Goal: Task Accomplishment & Management: Manage account settings

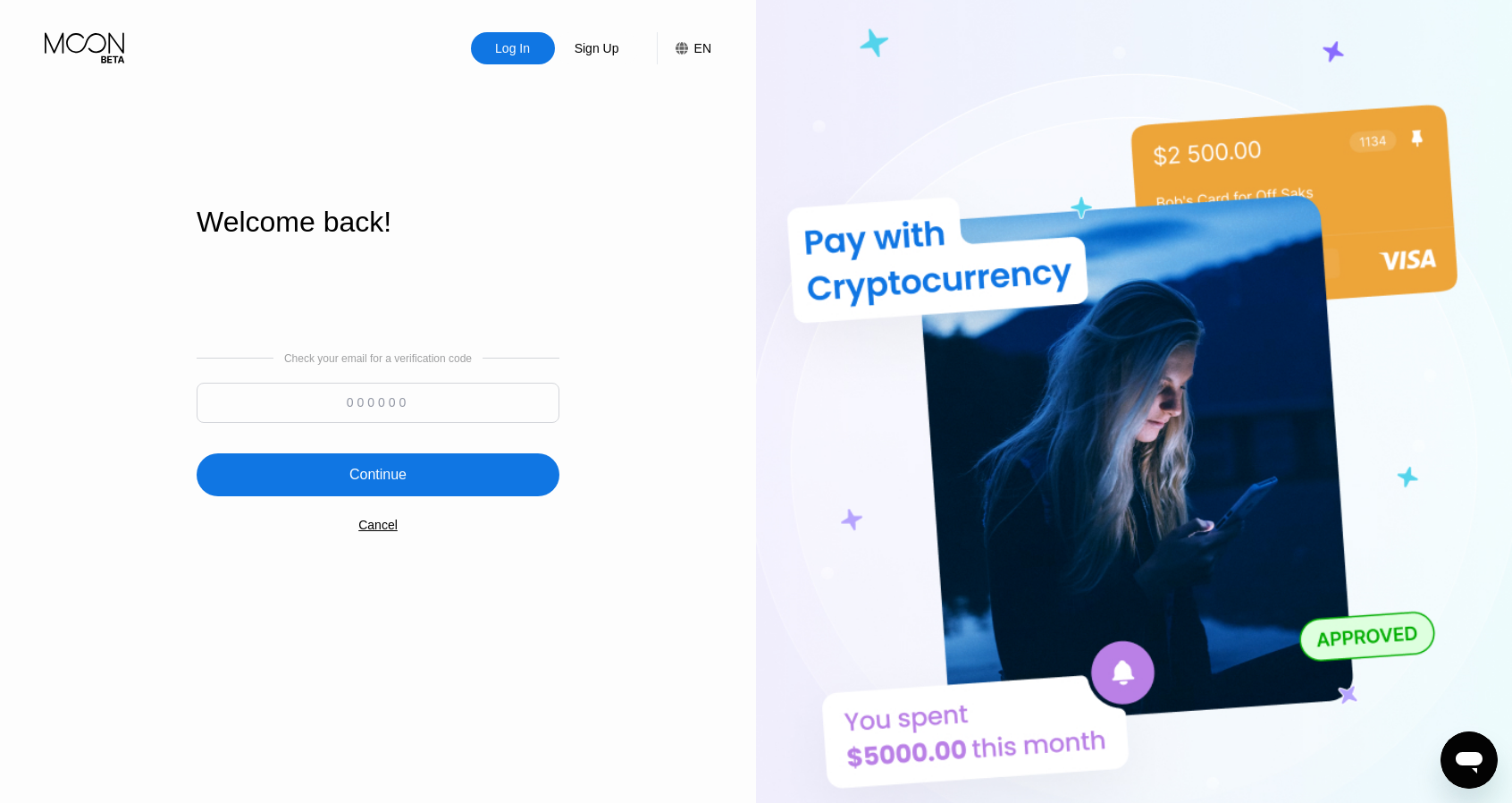
click at [416, 425] on div at bounding box center [377, 407] width 363 height 49
click at [416, 417] on input at bounding box center [377, 403] width 363 height 41
paste input "850176"
type input "850176"
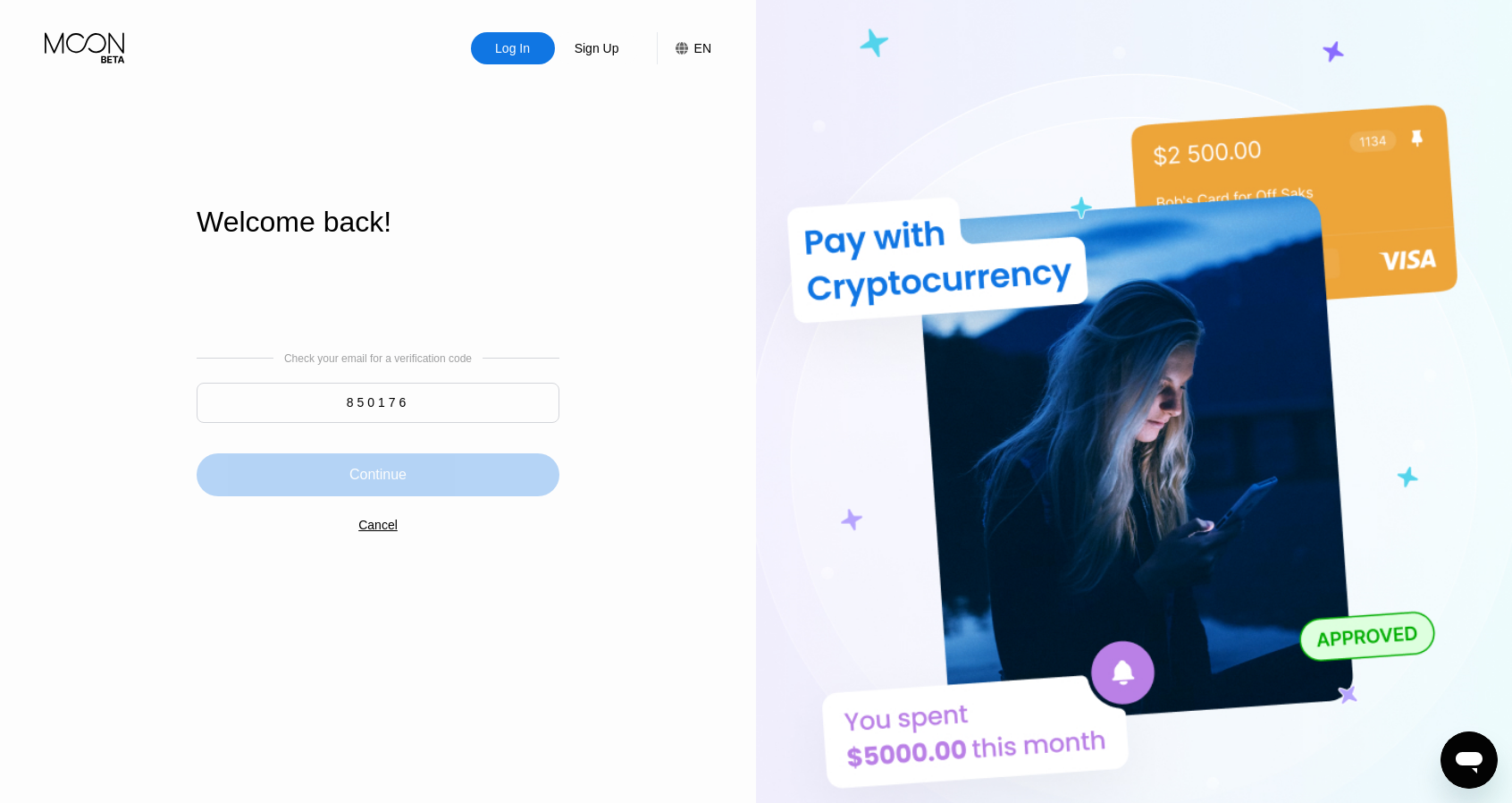
click at [429, 473] on div "Continue" at bounding box center [377, 474] width 363 height 42
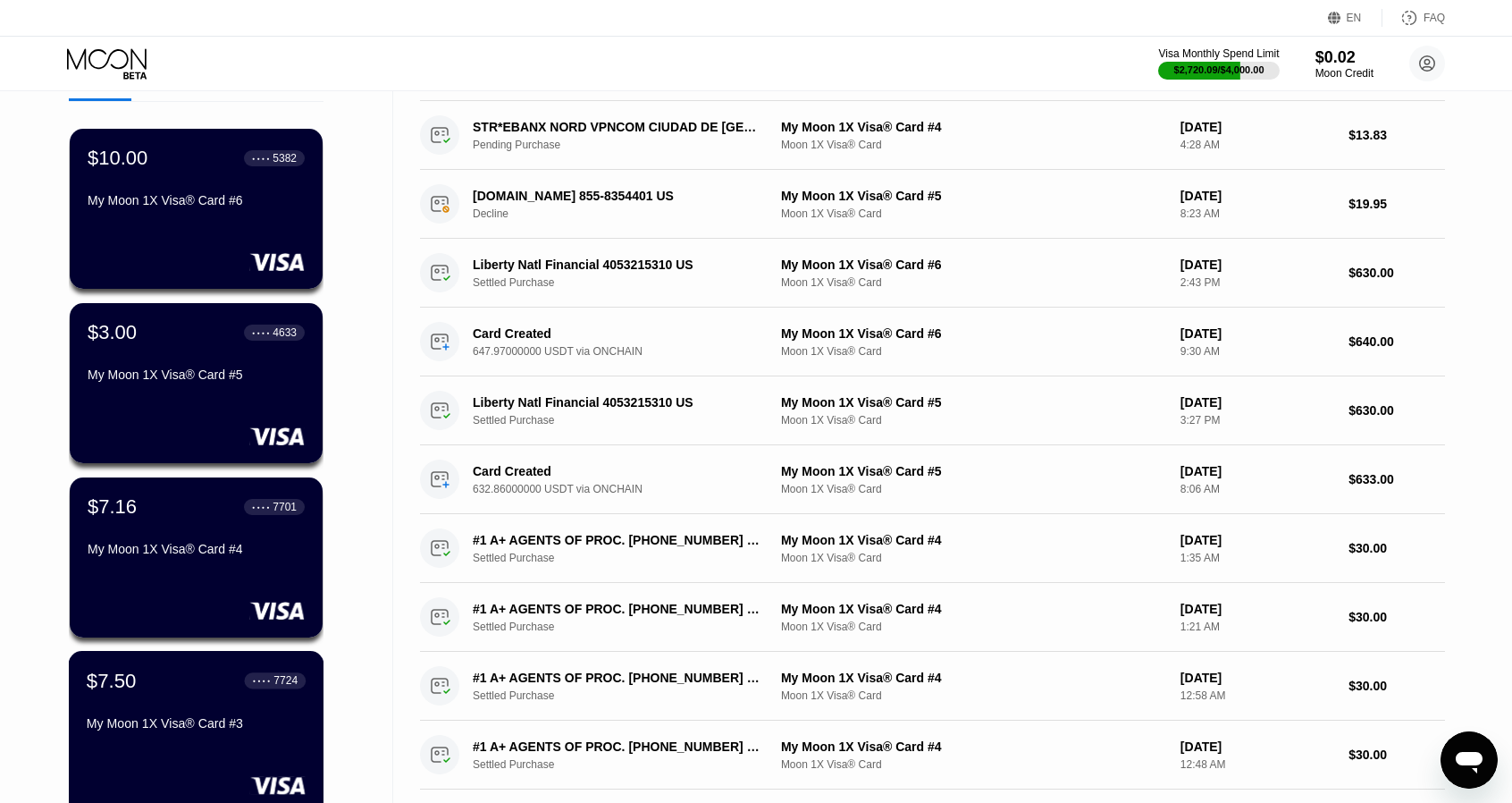
scroll to position [90, 0]
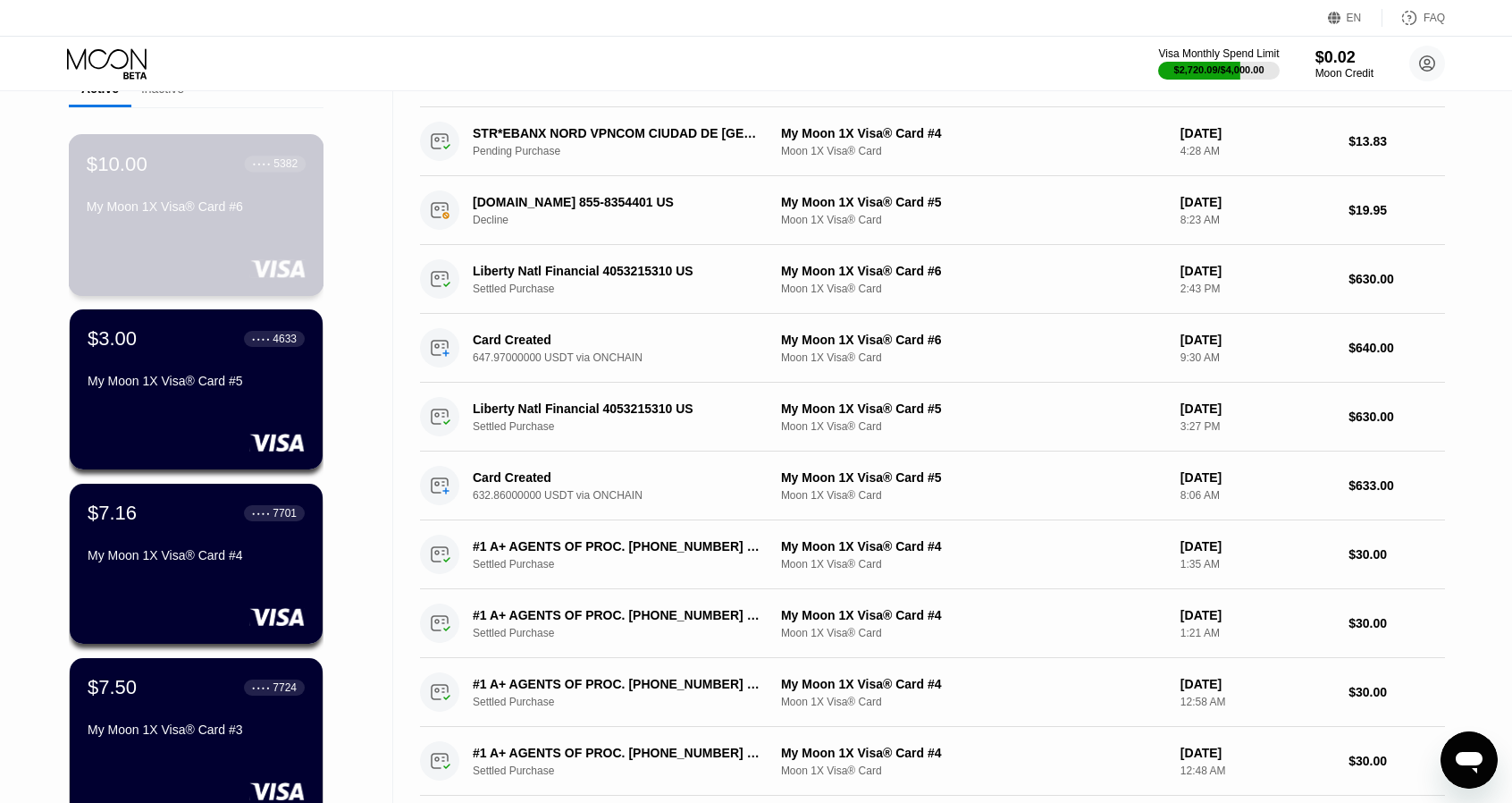
click at [158, 200] on div "$10.00 ● ● ● ● 5382 My Moon 1X Visa® Card #6" at bounding box center [196, 186] width 219 height 69
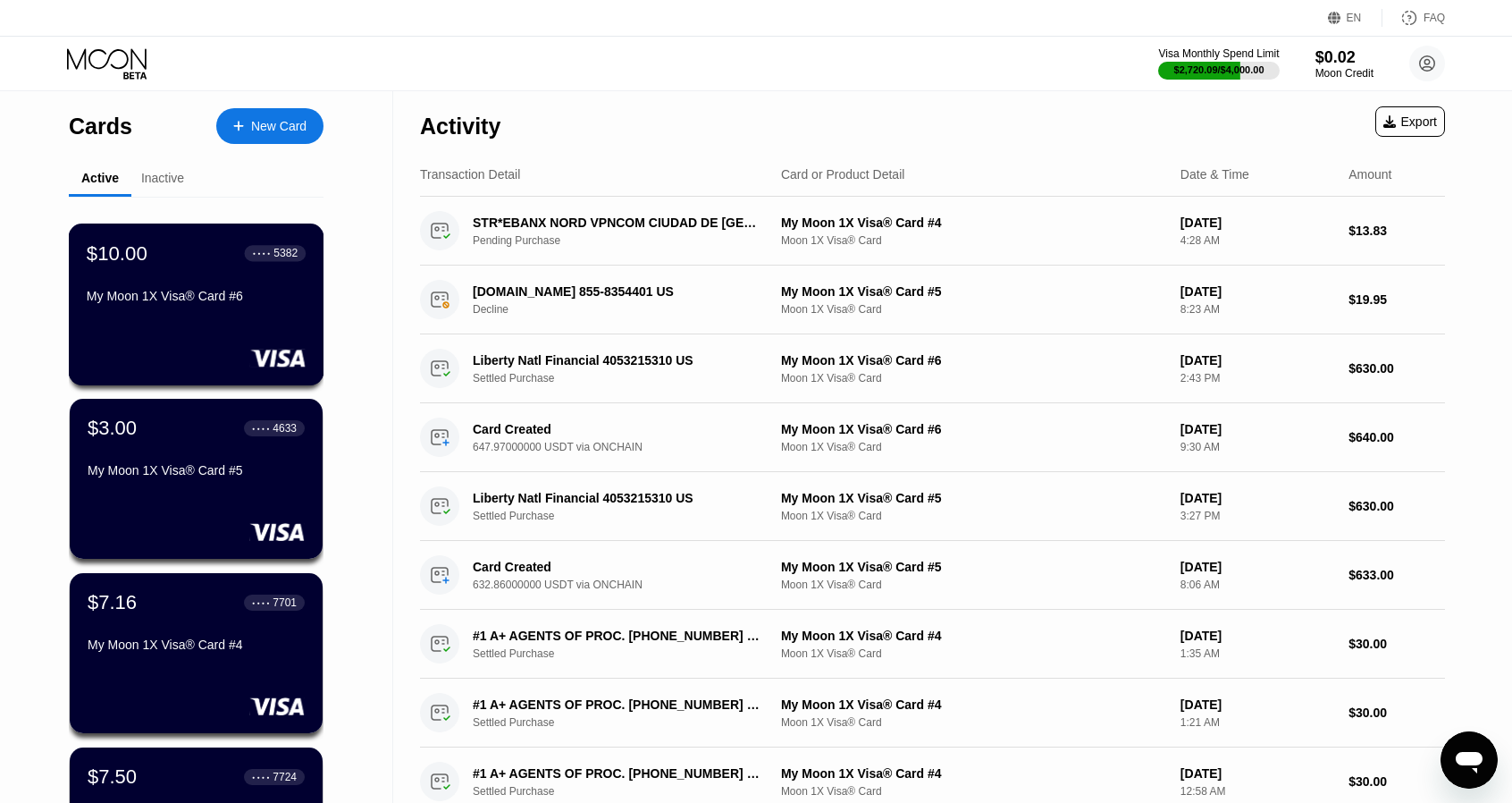
click at [181, 277] on div "$10.00 ● ● ● ● 5382 My Moon 1X Visa® Card #6" at bounding box center [196, 276] width 219 height 69
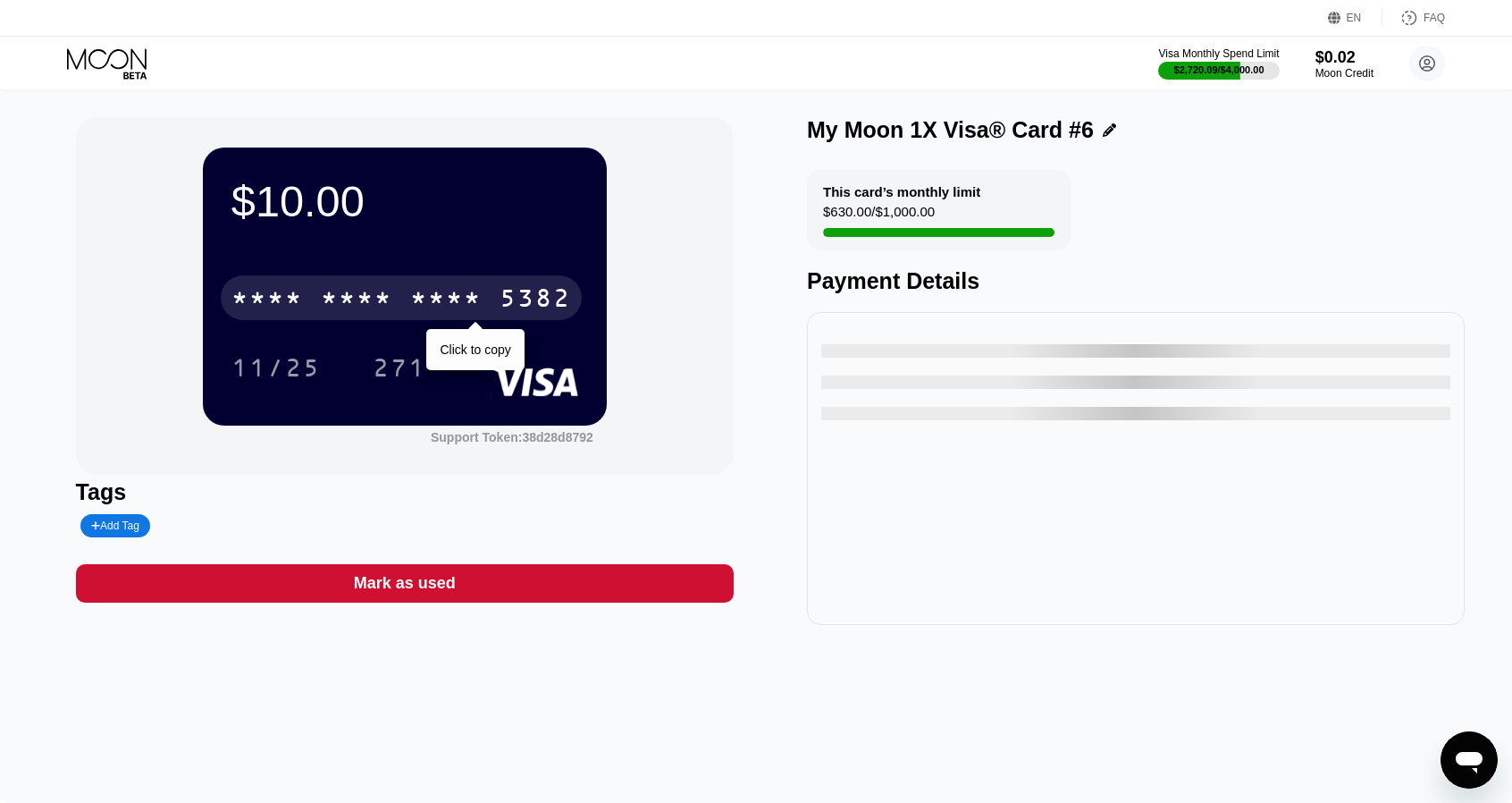
click at [374, 293] on div "* * * *" at bounding box center [356, 300] width 71 height 29
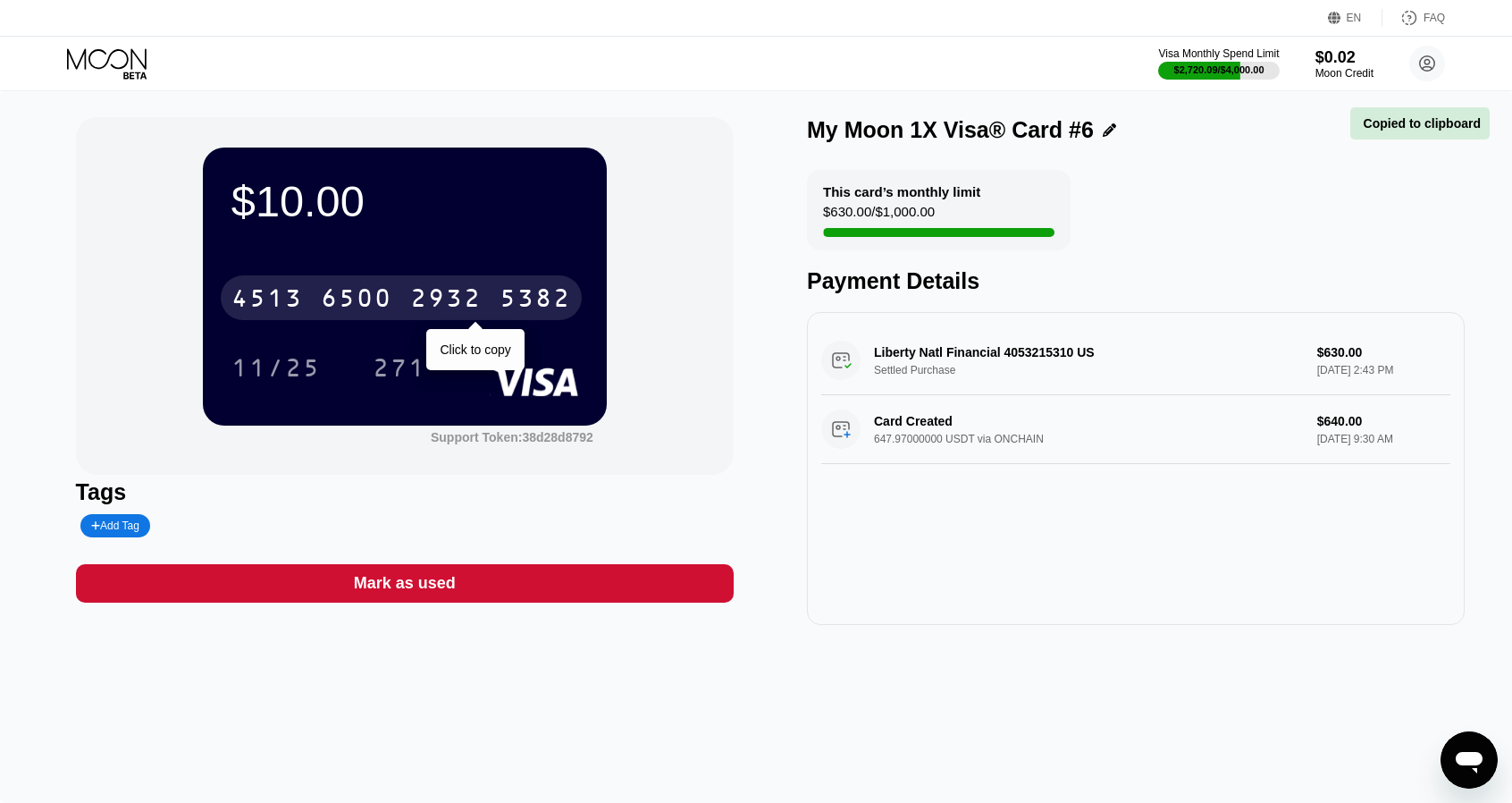
click at [532, 301] on div "5382" at bounding box center [534, 300] width 71 height 29
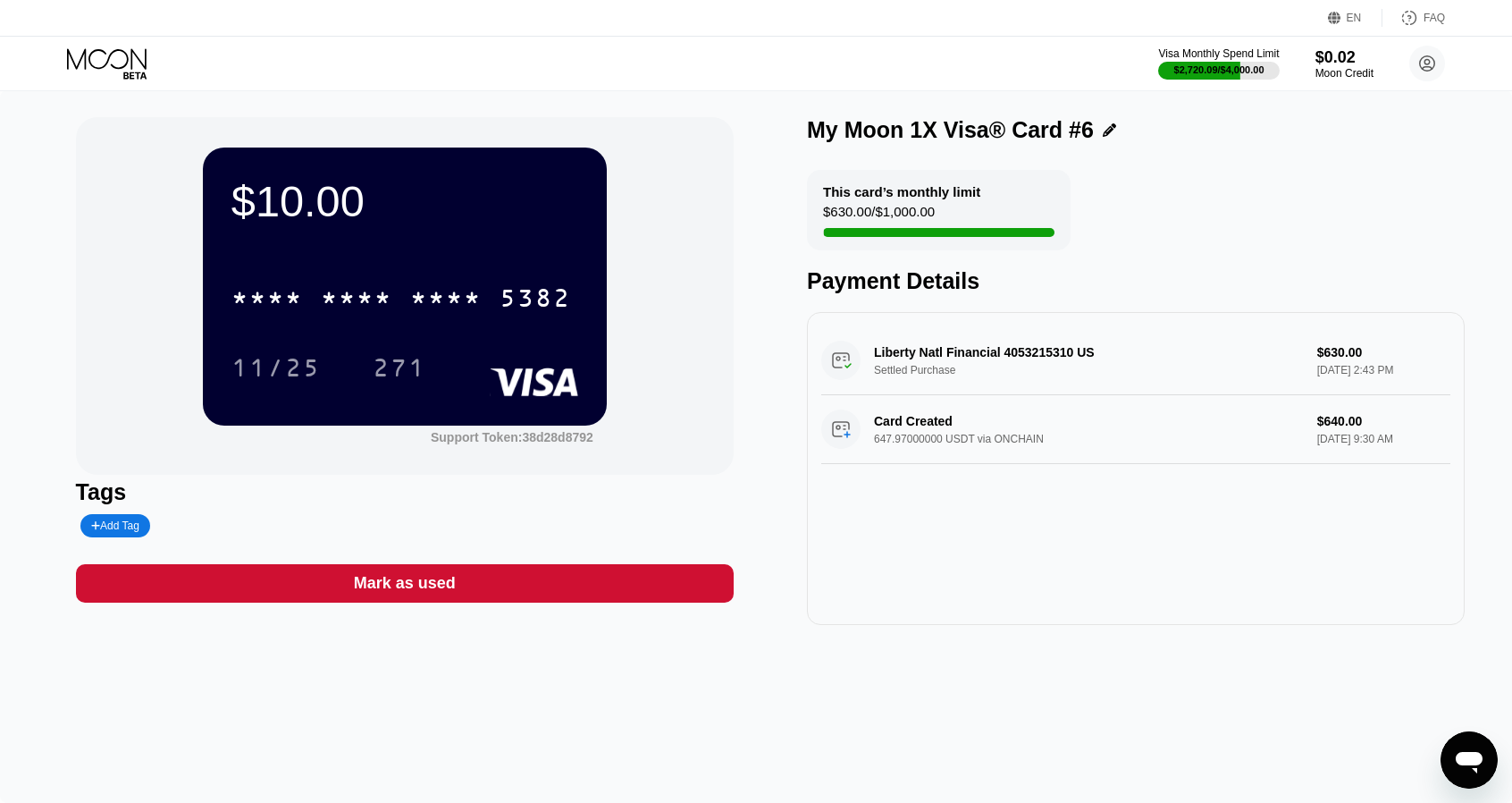
click at [147, 51] on icon at bounding box center [109, 64] width 83 height 31
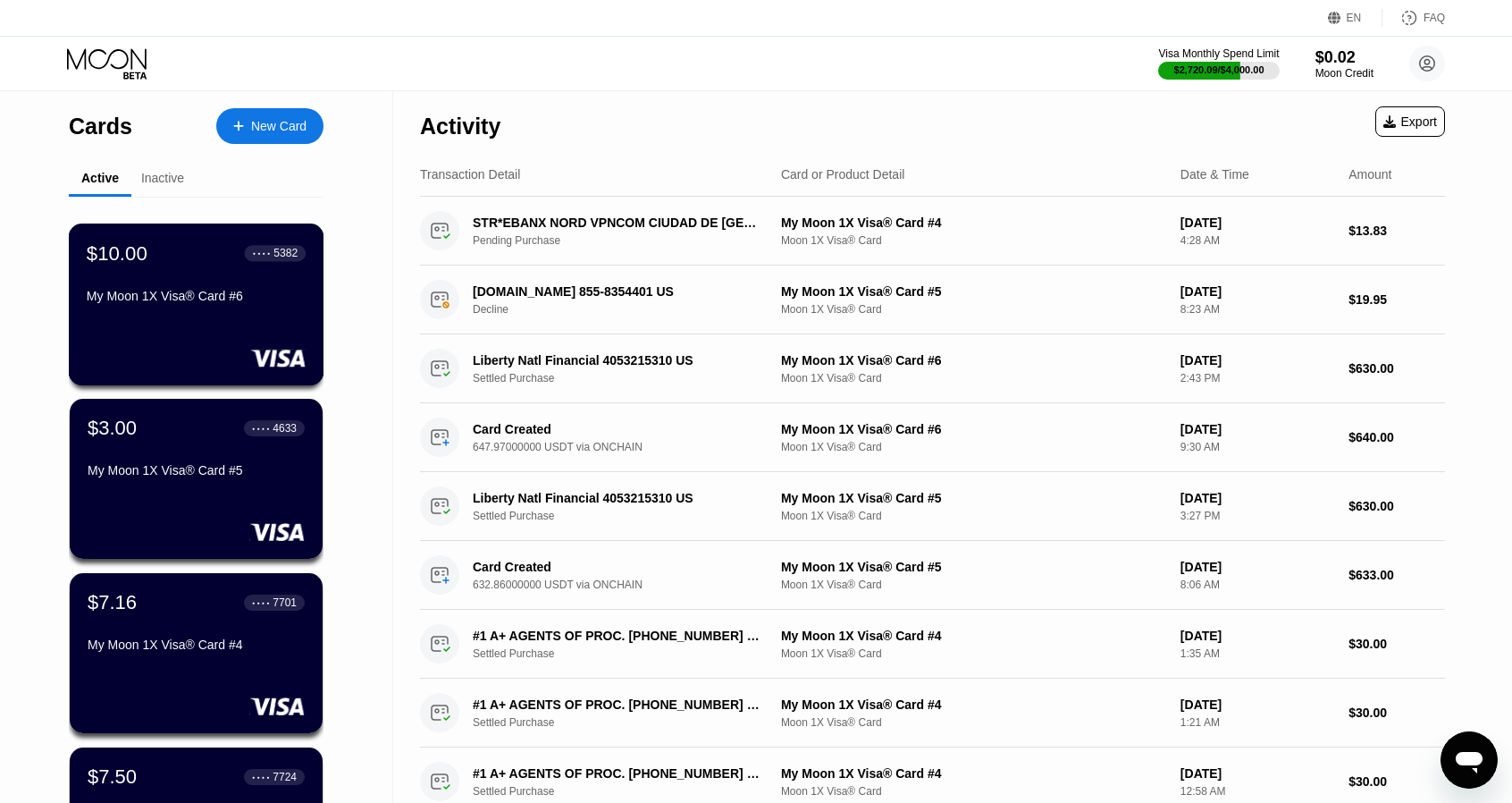
click at [161, 262] on div "$10.00 ● ● ● ● 5382" at bounding box center [196, 253] width 219 height 23
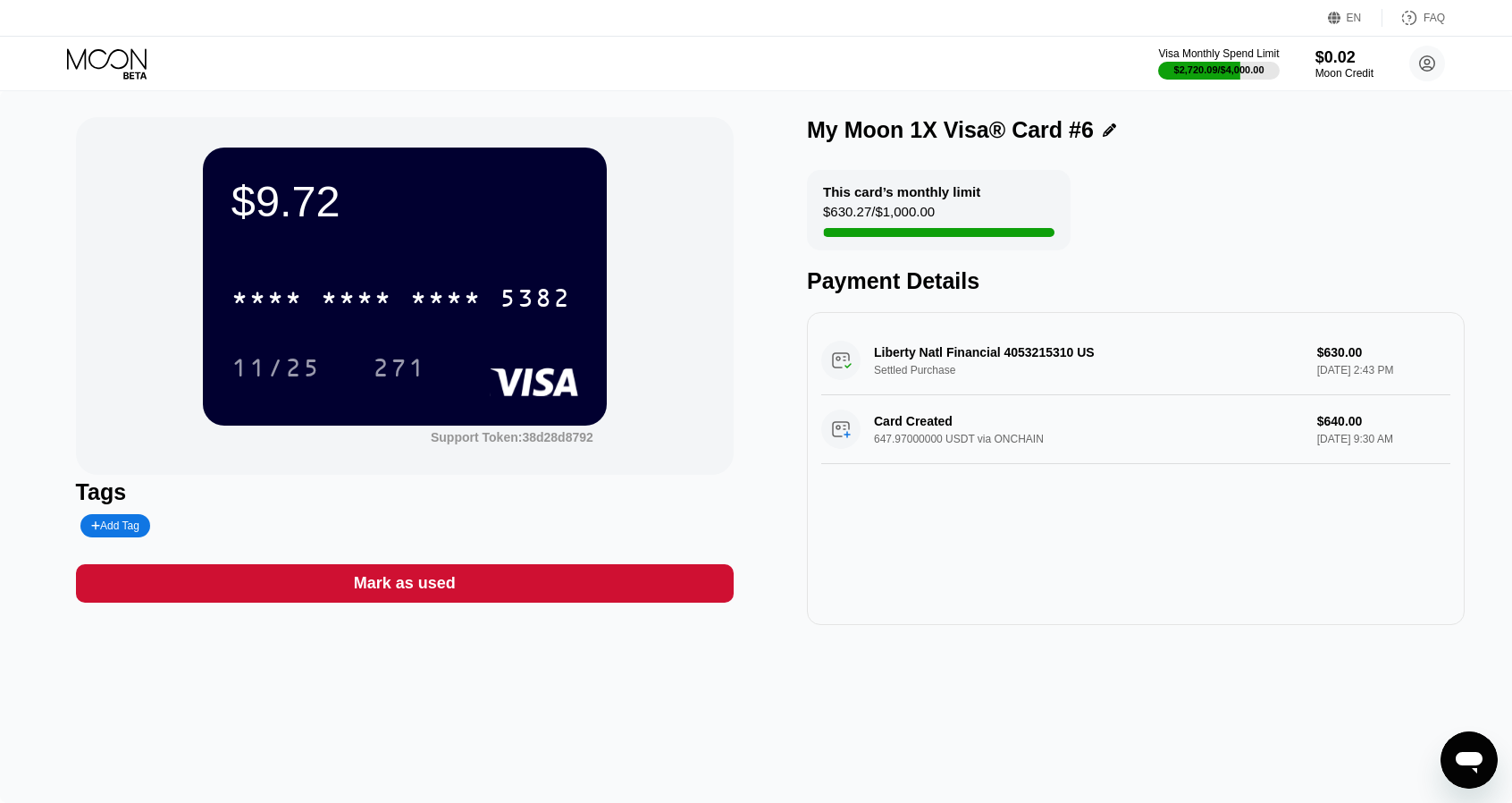
click at [99, 66] on icon at bounding box center [109, 64] width 83 height 31
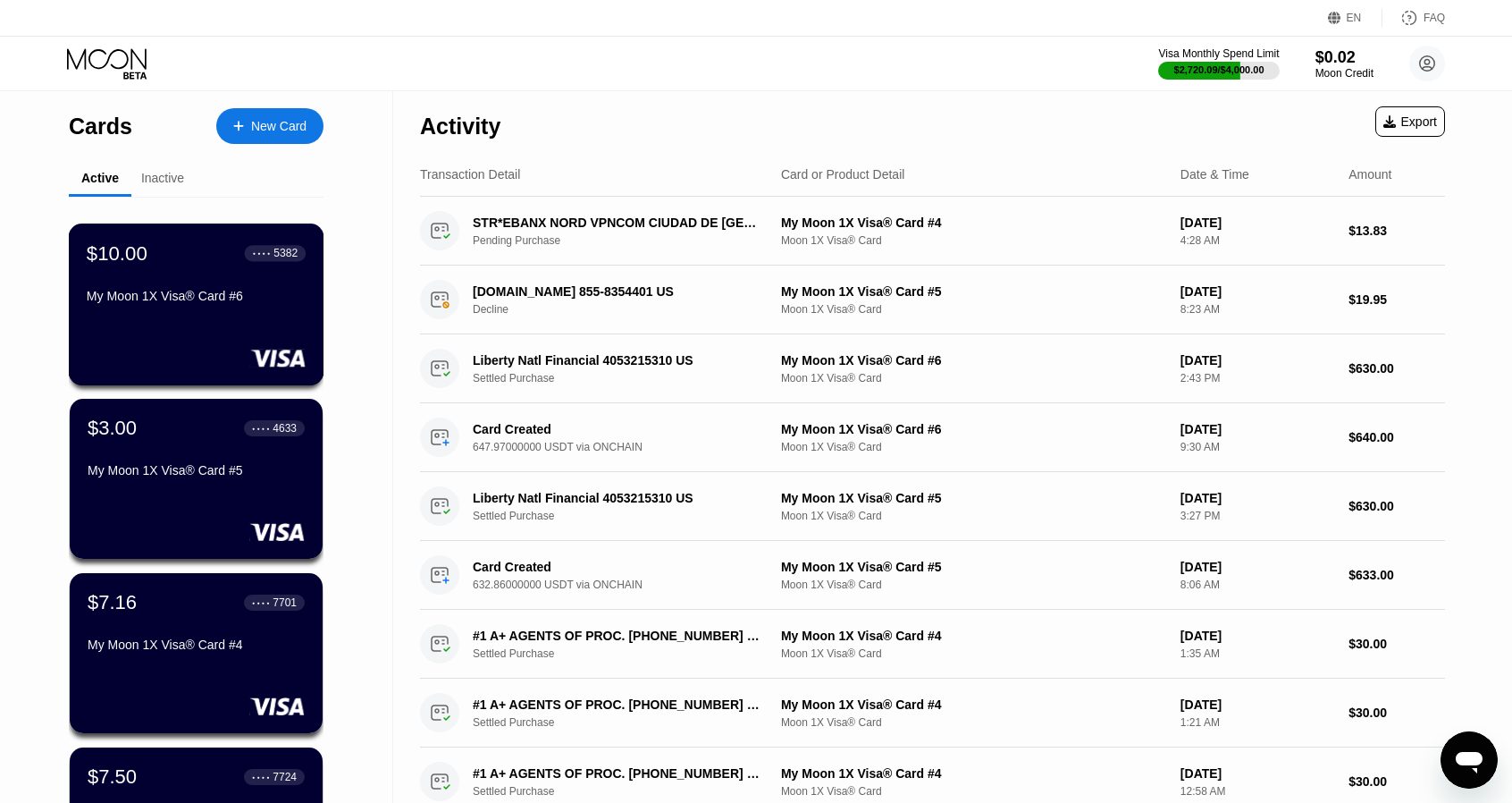
click at [185, 291] on div "$10.00 ● ● ● ● 5382 My Moon 1X Visa® Card #6" at bounding box center [196, 276] width 219 height 69
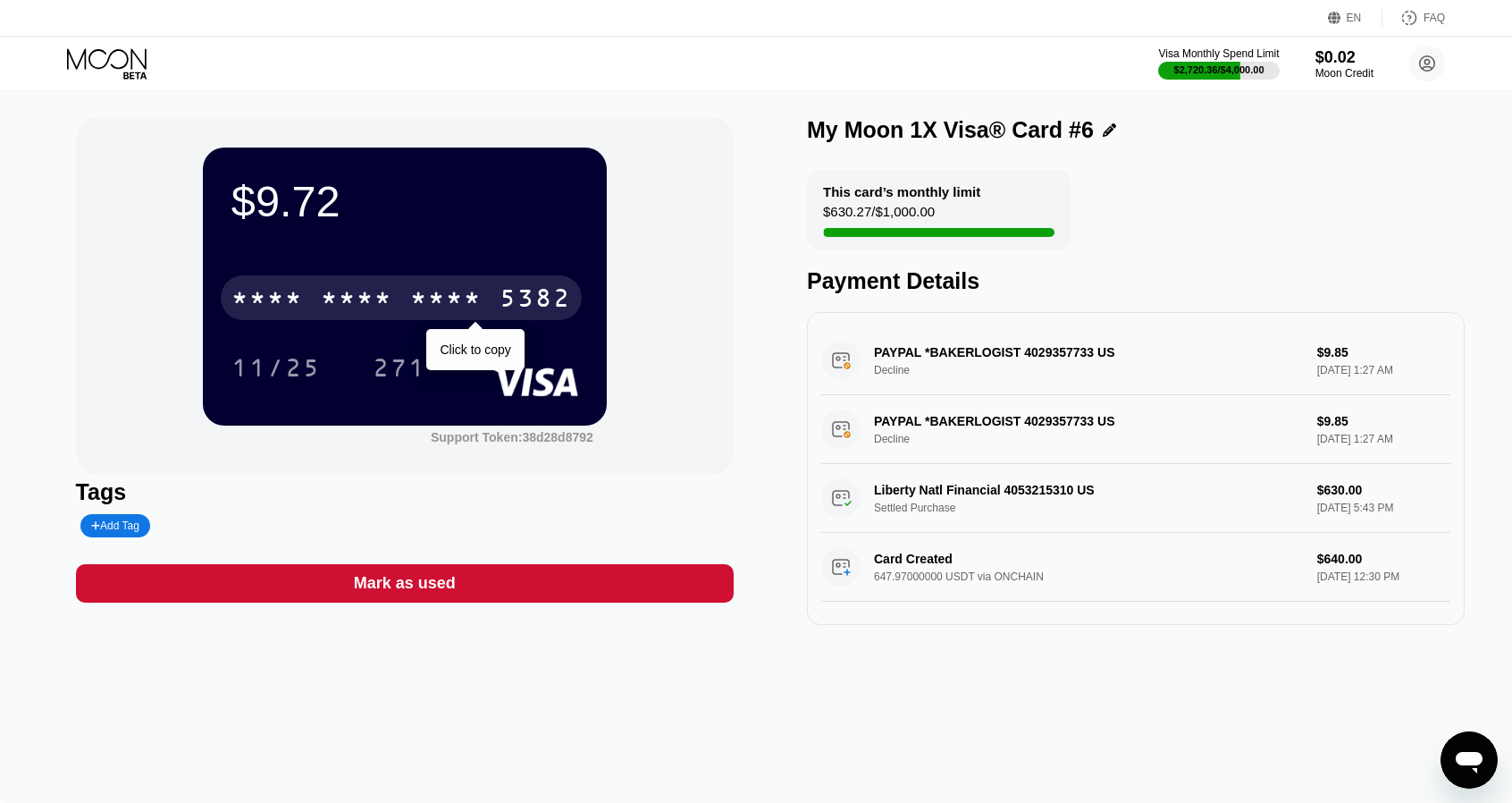
click at [474, 288] on div "* * * * * * * * * * * * 5382" at bounding box center [400, 297] width 361 height 44
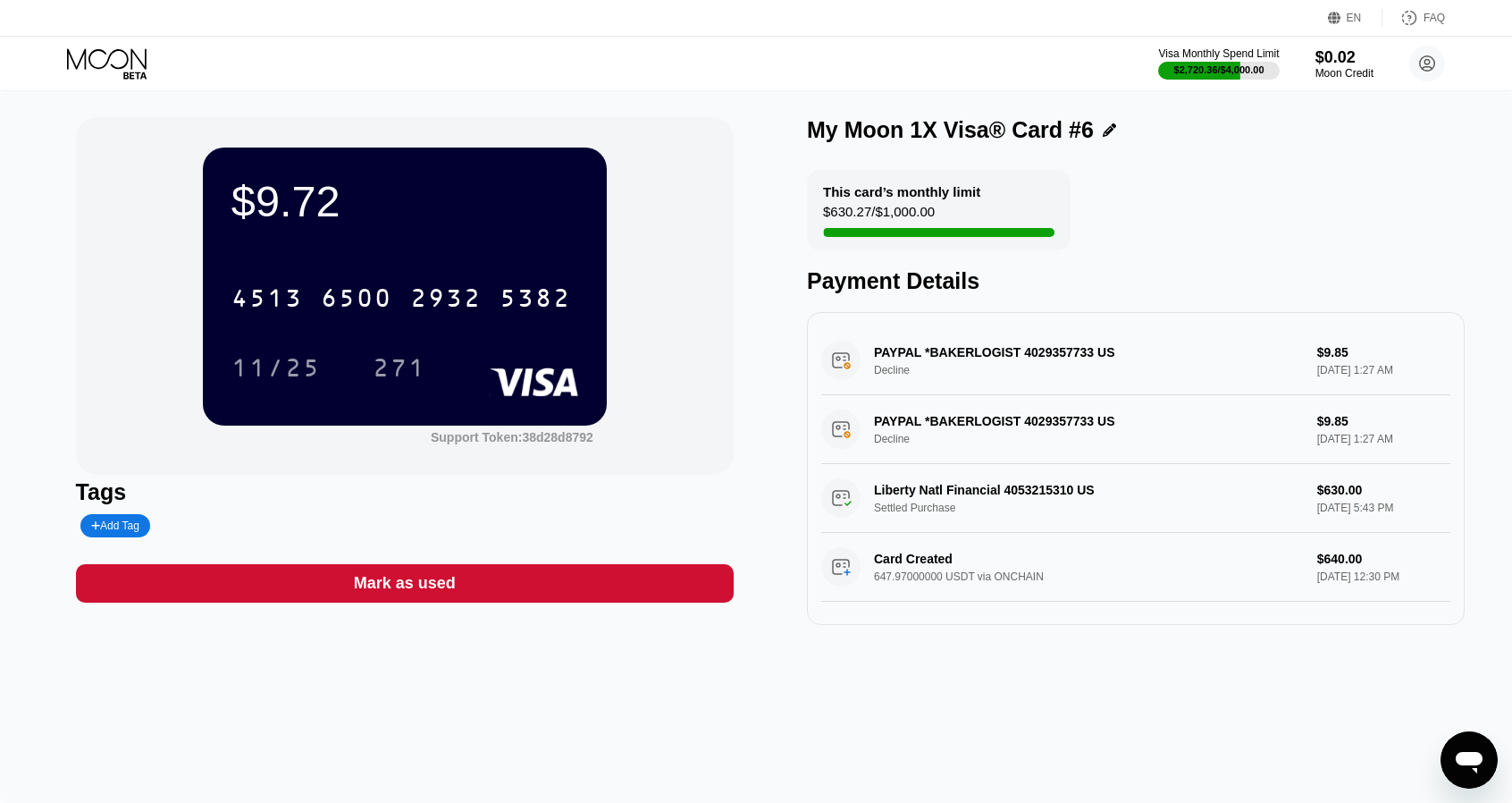
click at [137, 58] on icon at bounding box center [107, 58] width 79 height 20
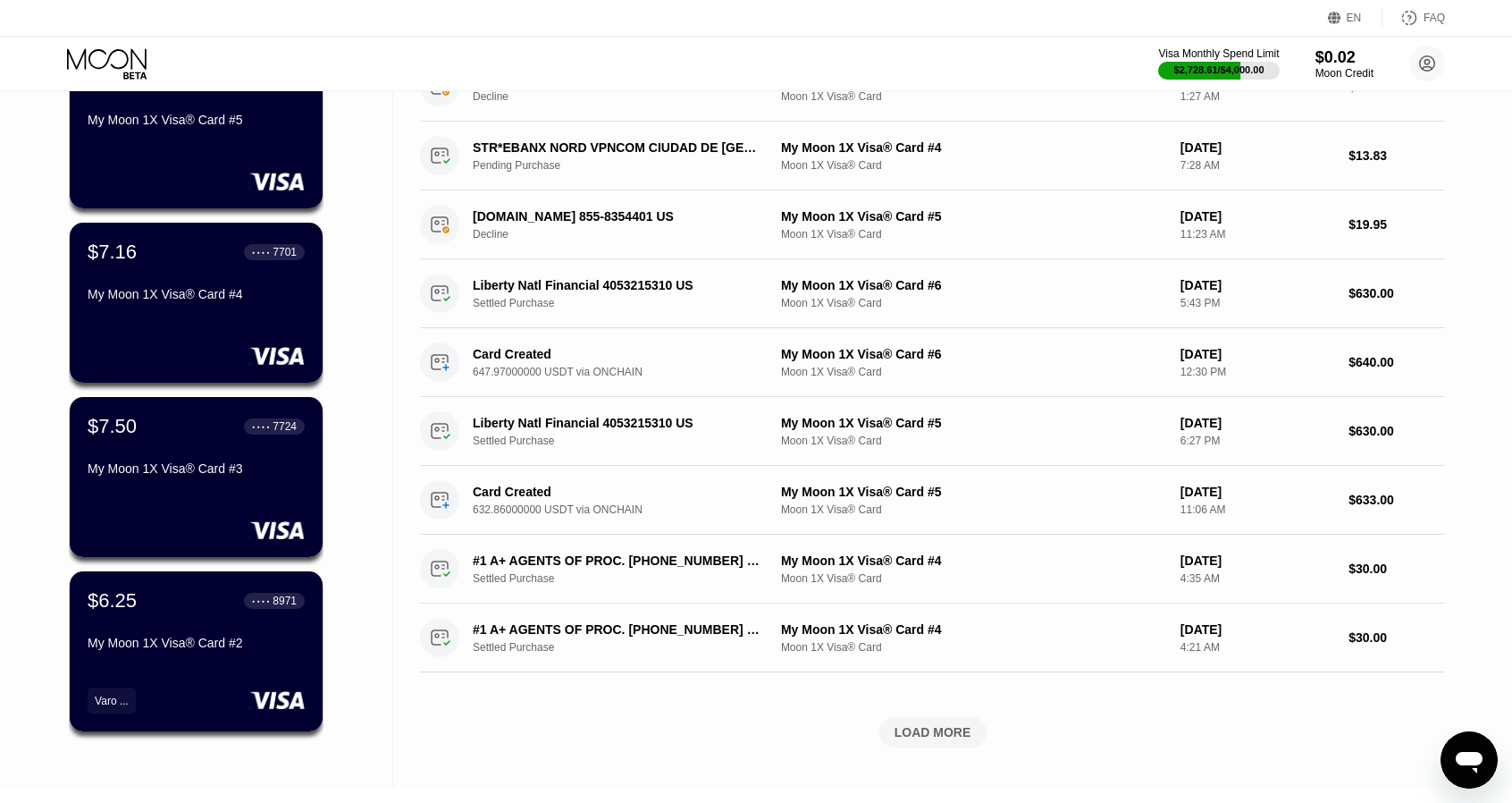
scroll to position [357, 0]
